Goal: Navigation & Orientation: Find specific page/section

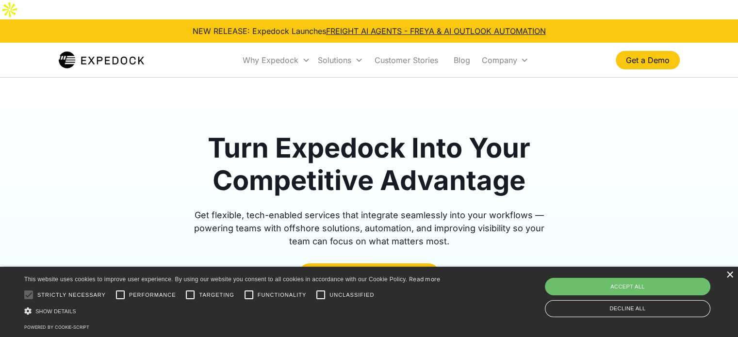
click at [730, 274] on div "×" at bounding box center [729, 275] width 7 height 7
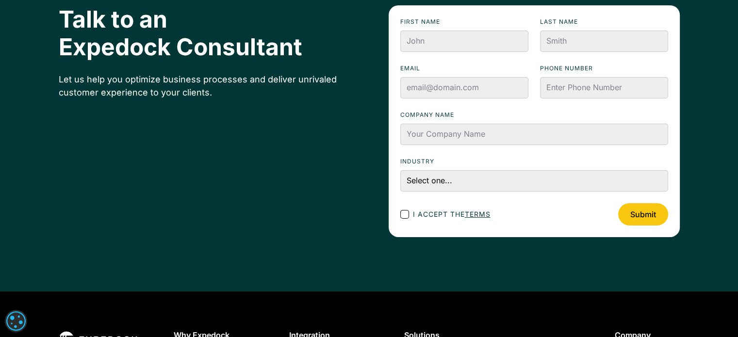
scroll to position [3559, 0]
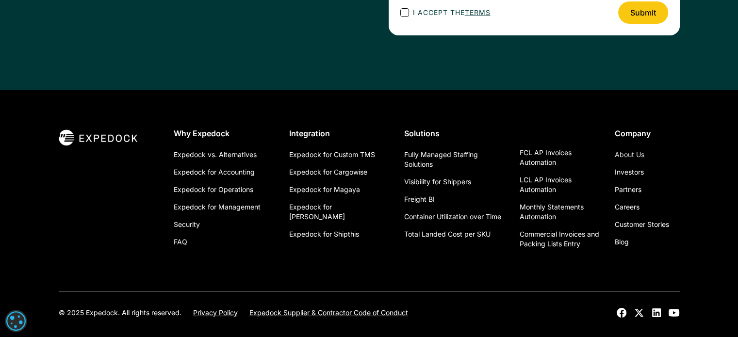
click at [631, 146] on link "About Us" at bounding box center [630, 154] width 30 height 17
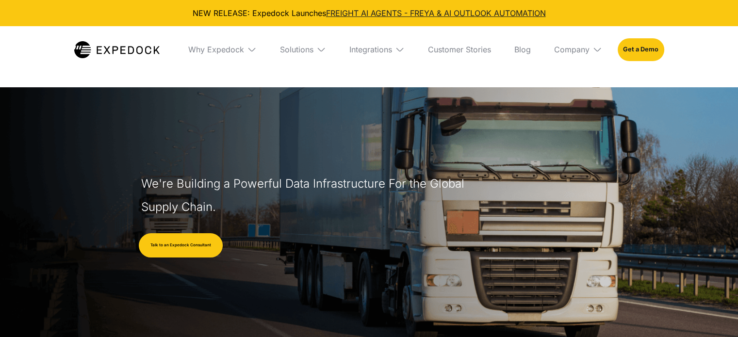
select select
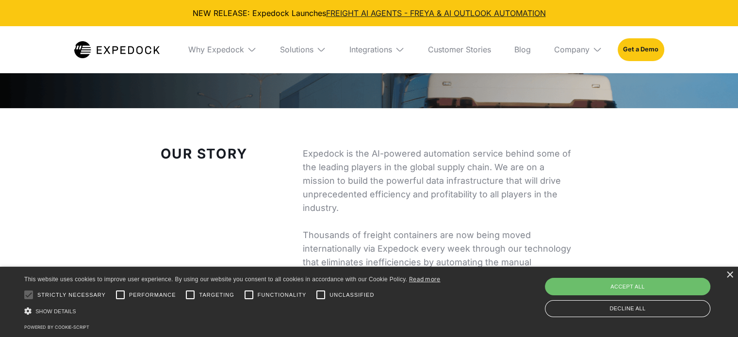
drag, startPoint x: 745, startPoint y: 28, endPoint x: 745, endPoint y: 49, distance: 20.9
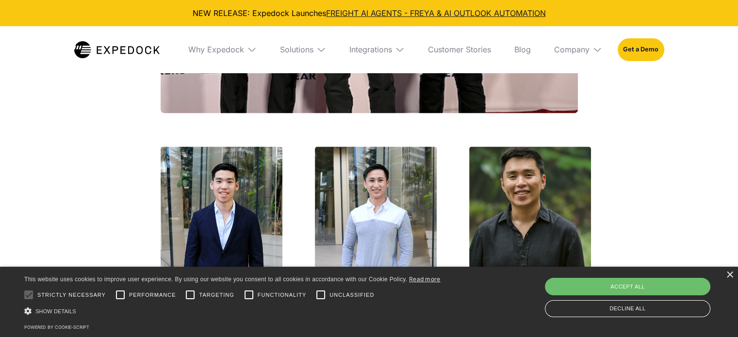
scroll to position [1808, 0]
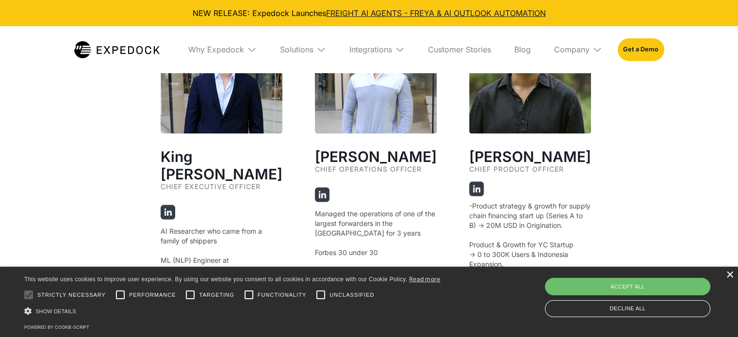
click at [732, 277] on div "×" at bounding box center [729, 275] width 7 height 7
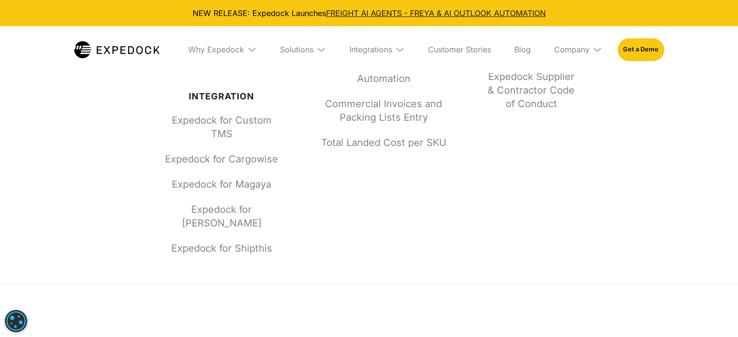
scroll to position [0, 0]
